Goal: Information Seeking & Learning: Check status

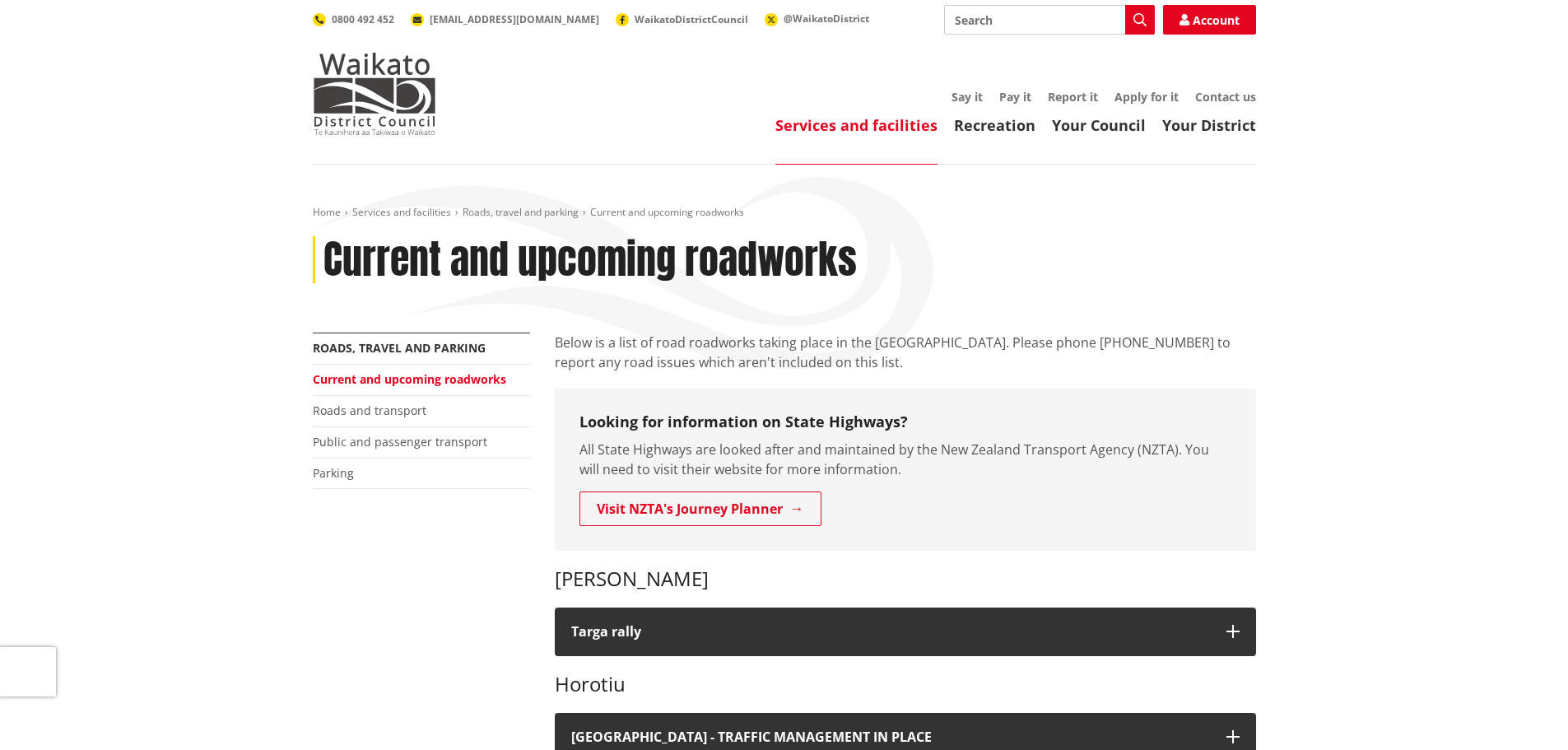
click at [967, 28] on input "Search" at bounding box center [1049, 20] width 211 height 29
type input "totara drive"
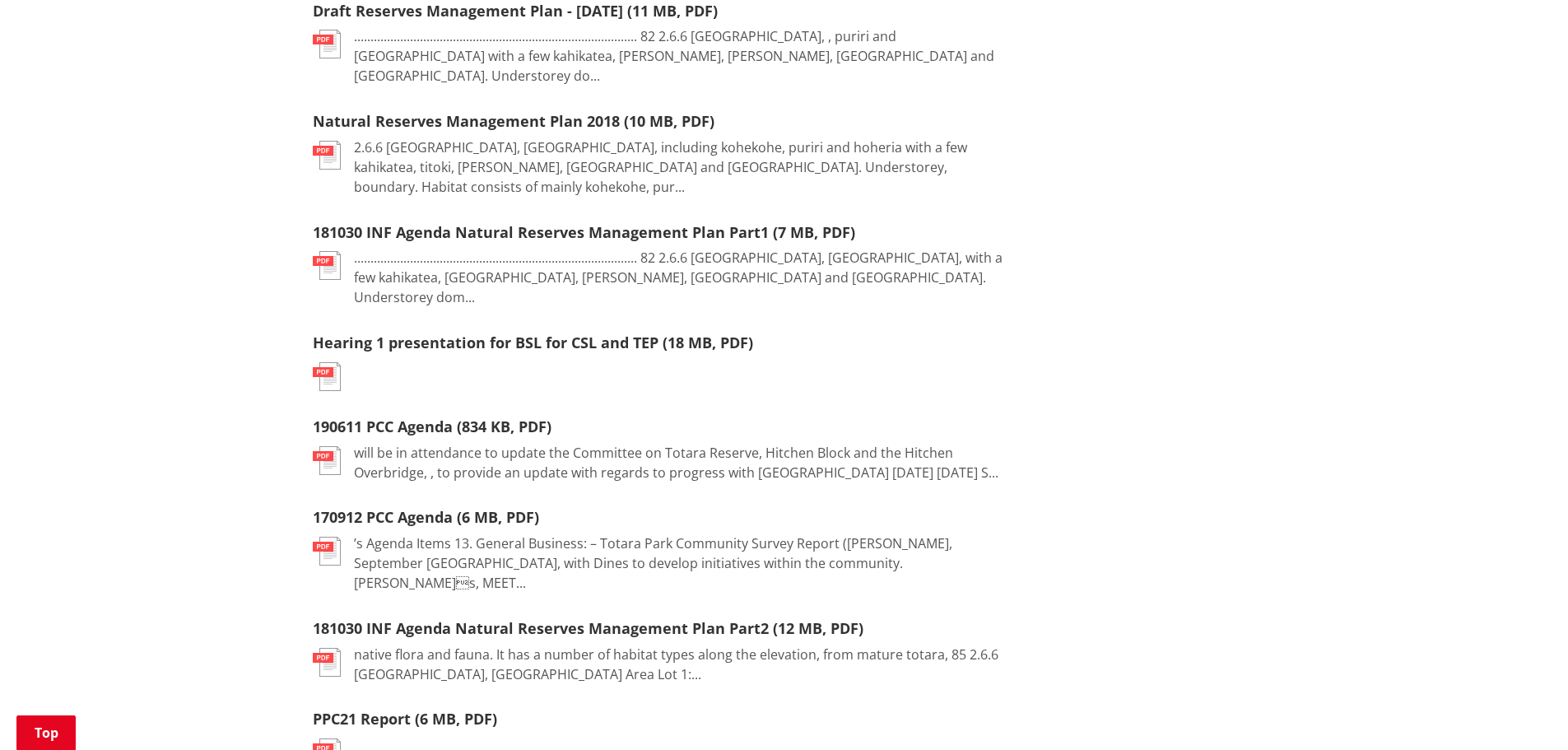
scroll to position [824, 0]
